Goal: Task Accomplishment & Management: Use online tool/utility

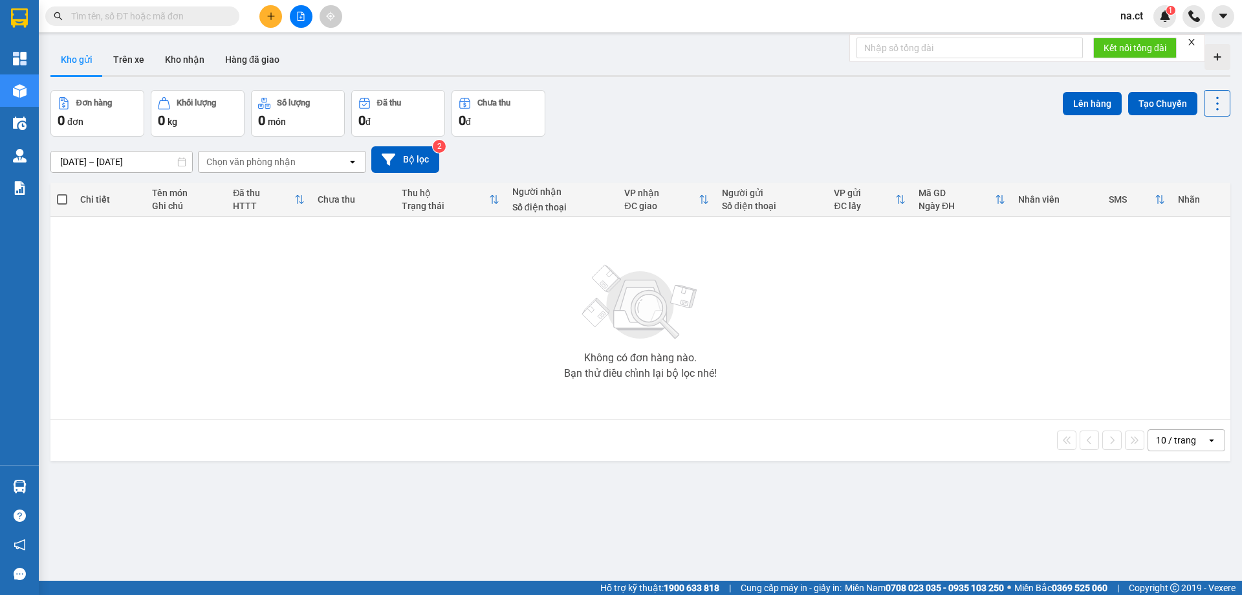
click at [184, 23] on span at bounding box center [142, 15] width 194 height 19
drag, startPoint x: 182, startPoint y: 19, endPoint x: 172, endPoint y: 5, distance: 17.6
click at [172, 5] on div "Kết quả tìm kiếm ( 0 ) Bộ lọc No Data" at bounding box center [126, 16] width 252 height 23
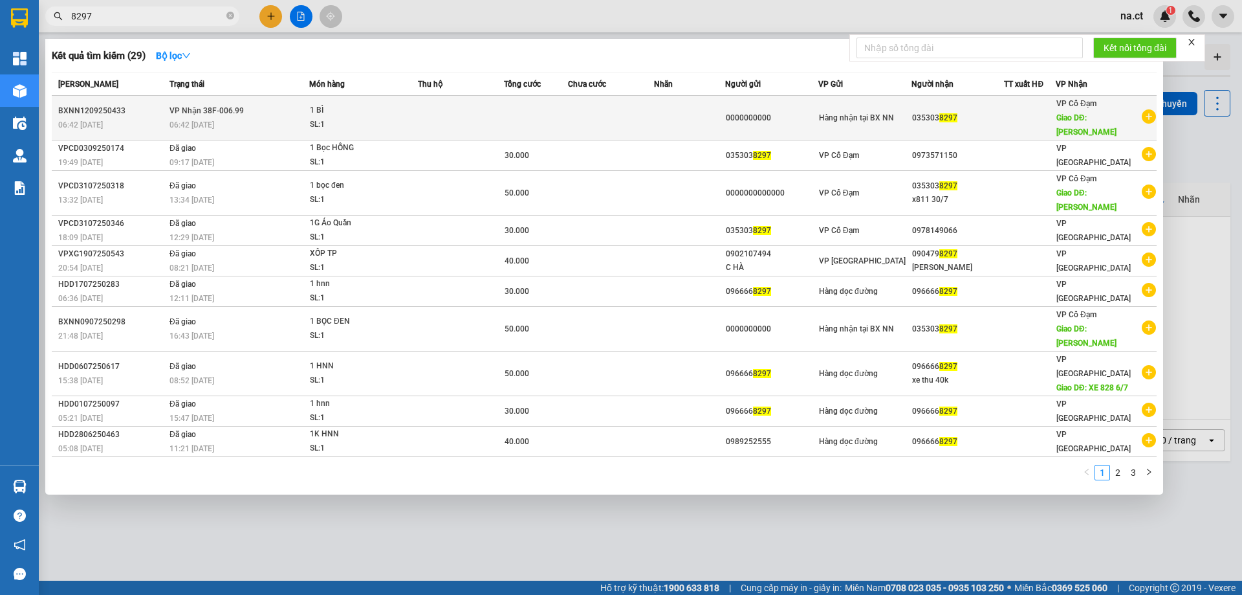
type input "8297"
click at [530, 101] on td at bounding box center [536, 118] width 64 height 45
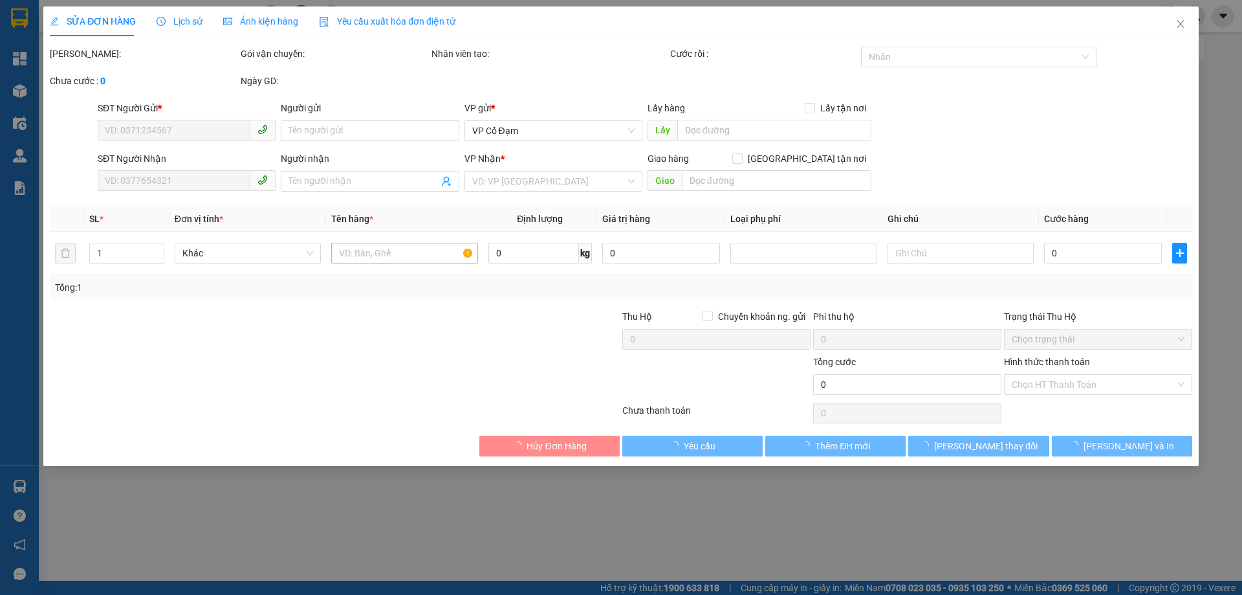
type input "0000000000"
type input "0353038297"
type input "[PERSON_NAME]"
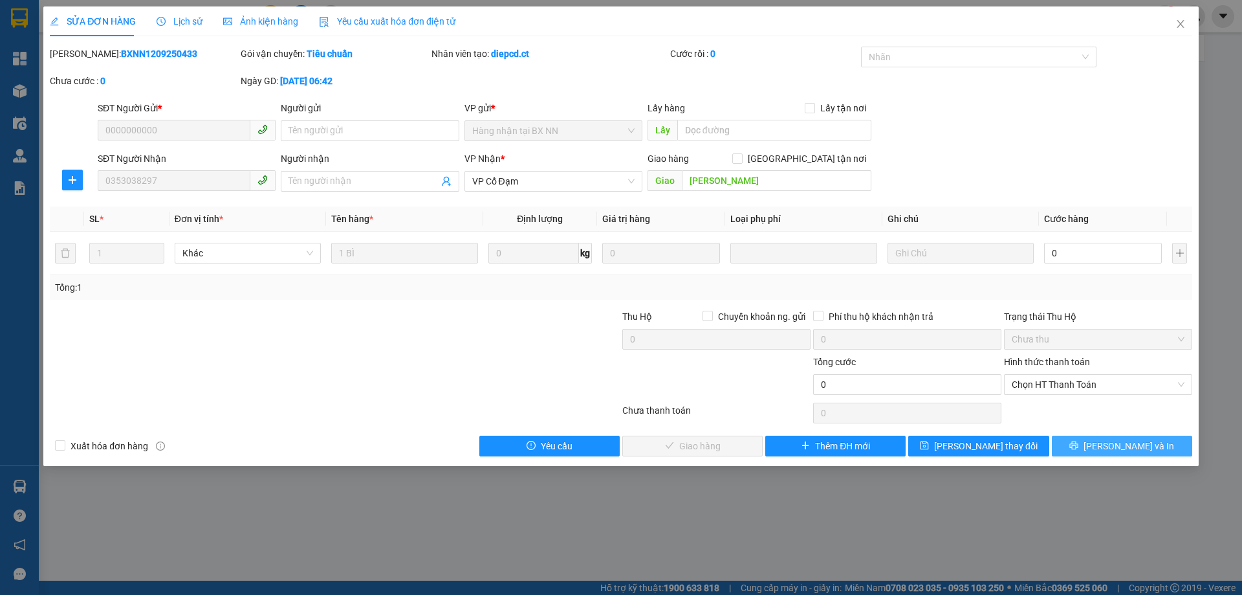
click at [1108, 445] on button "[PERSON_NAME] và In" at bounding box center [1122, 445] width 140 height 21
